Goal: Transaction & Acquisition: Purchase product/service

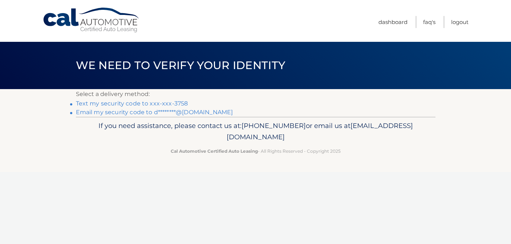
click at [180, 110] on link "Email my security code to d********@gmail.com" at bounding box center [154, 112] width 157 height 7
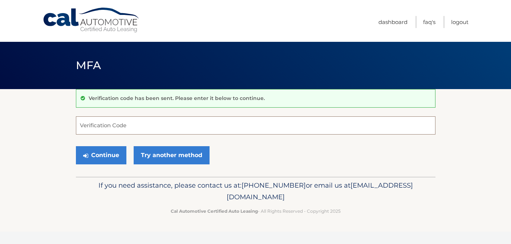
click at [129, 121] on input "Verification Code" at bounding box center [256, 125] width 360 height 18
paste input "251008"
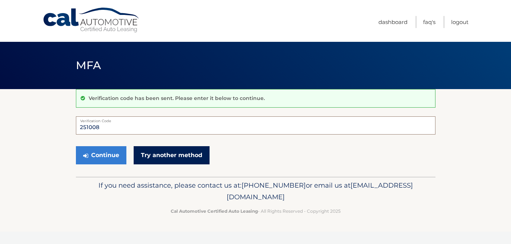
type input "251008"
click at [152, 159] on link "Try another method" at bounding box center [172, 155] width 76 height 18
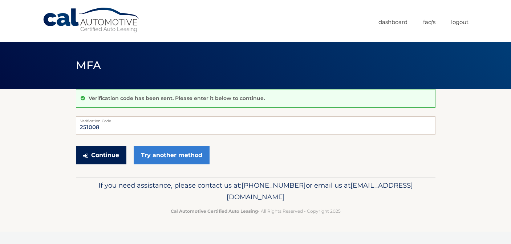
click at [106, 158] on button "Continue" at bounding box center [101, 155] width 51 height 18
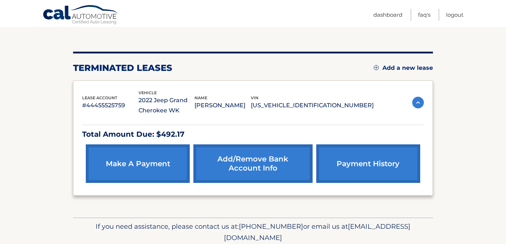
scroll to position [72, 0]
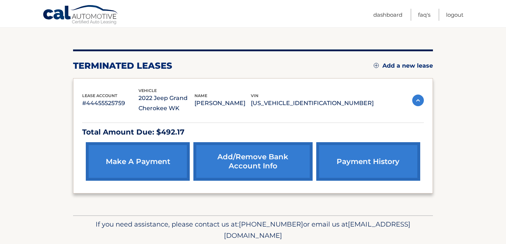
click at [134, 169] on link "make a payment" at bounding box center [138, 161] width 104 height 39
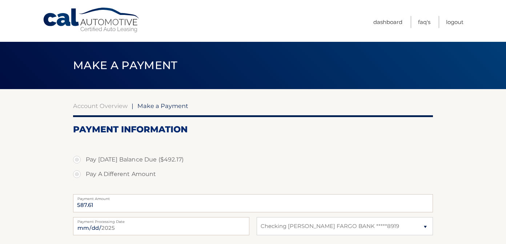
select select "ZTI1MWY0ZDUtMmFmZi00ZGQyLTg5OTUtMzIxYmRlYmI3OTlj"
click at [78, 160] on label "Pay [DATE] Balance Due ($492.17)" at bounding box center [253, 159] width 360 height 15
click at [78, 160] on input "Pay [DATE] Balance Due ($492.17)" at bounding box center [79, 158] width 7 height 12
radio input "true"
type input "492.17"
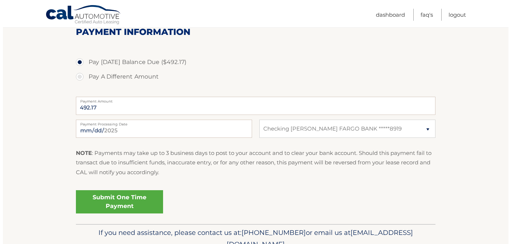
scroll to position [100, 0]
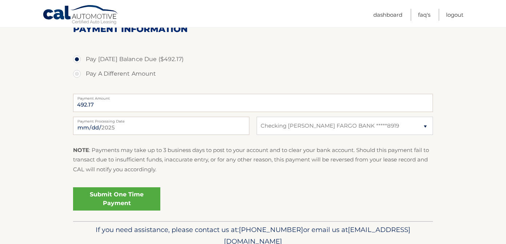
click at [116, 199] on link "Submit One Time Payment" at bounding box center [116, 198] width 87 height 23
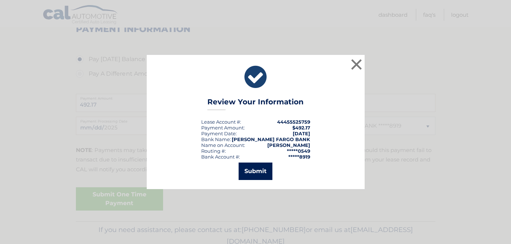
click at [252, 170] on button "Submit" at bounding box center [256, 170] width 34 height 17
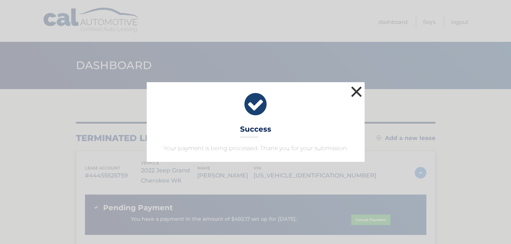
click at [356, 93] on button "×" at bounding box center [357, 91] width 15 height 15
